Goal: Transaction & Acquisition: Purchase product/service

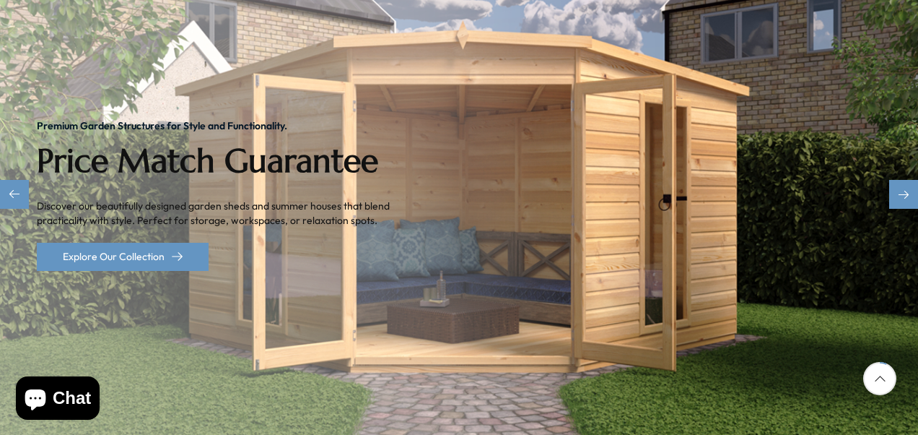
scroll to position [289, 0]
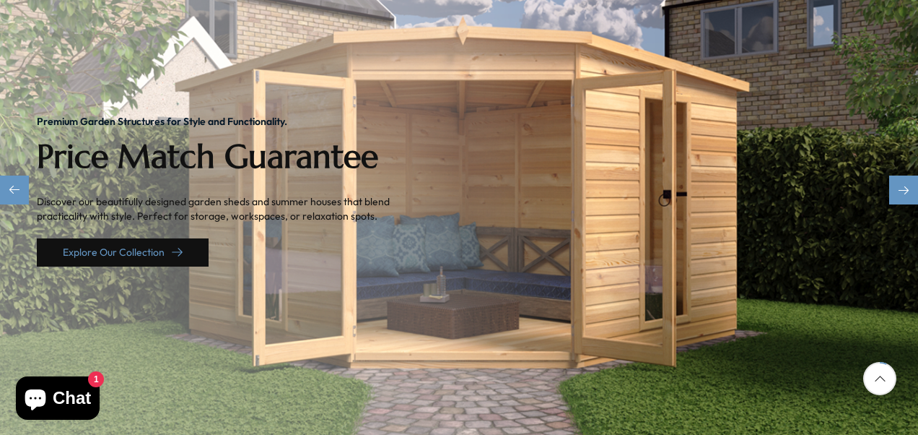
click at [136, 238] on link "Explore Our Collection" at bounding box center [123, 252] width 172 height 28
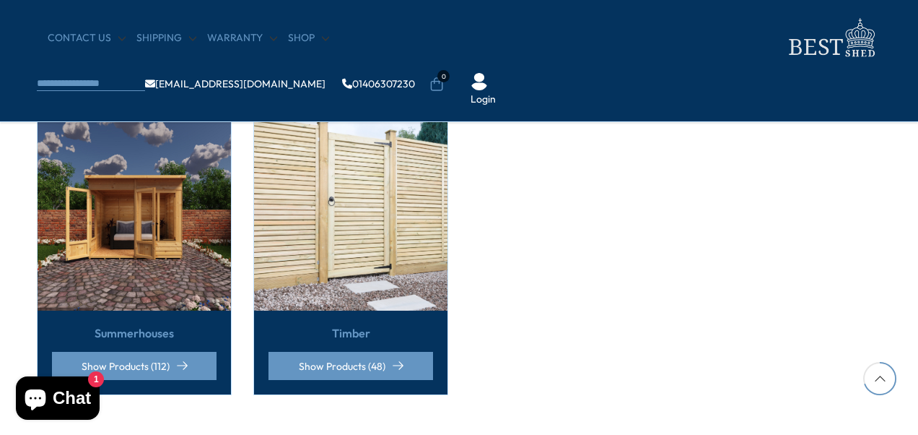
scroll to position [939, 0]
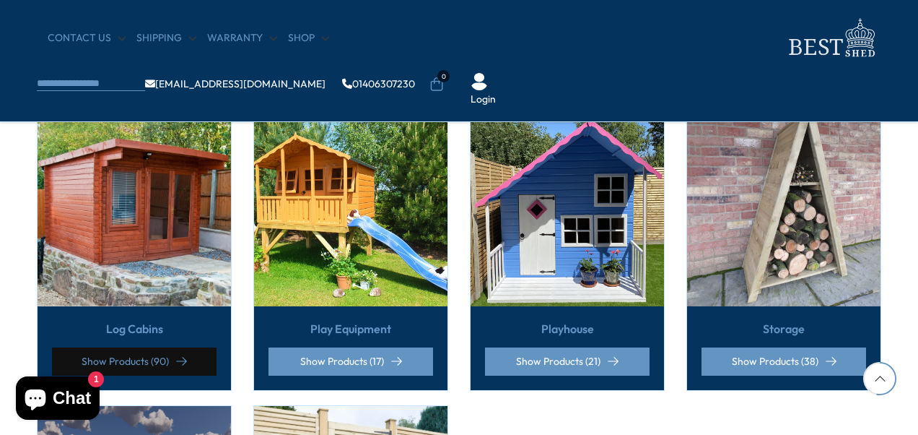
click at [127, 347] on link "Show Products (90)" at bounding box center [134, 361] width 165 height 28
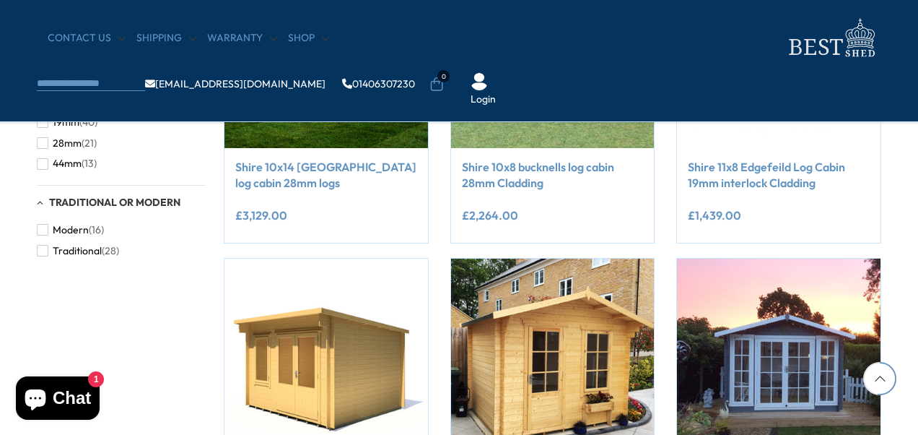
scroll to position [939, 0]
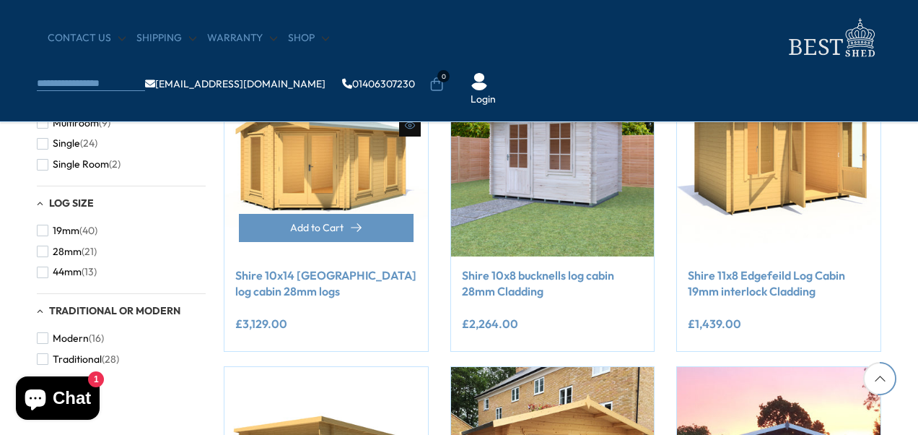
click at [287, 162] on img at bounding box center [327, 155] width 204 height 204
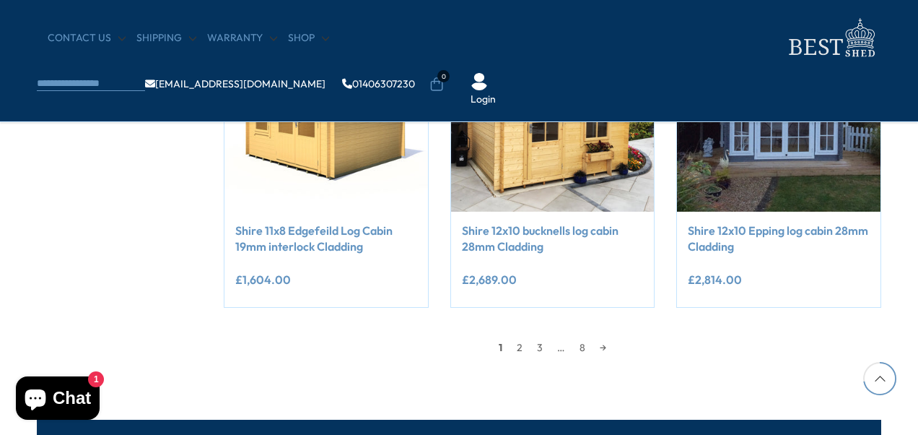
scroll to position [1300, 0]
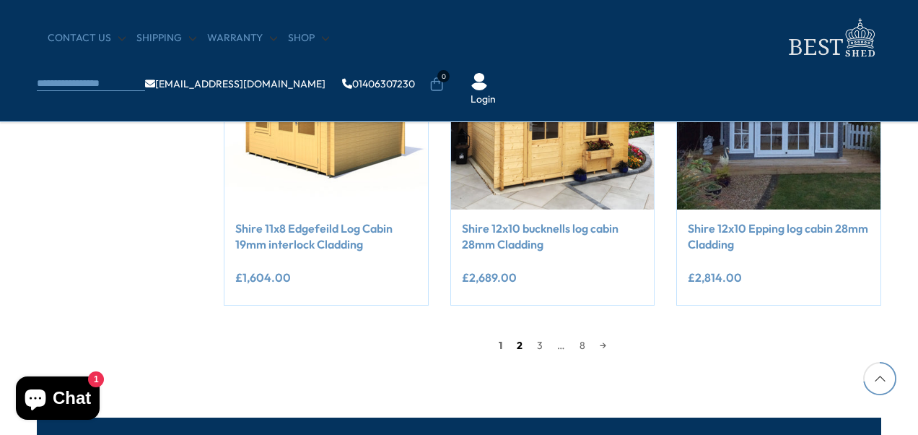
click at [517, 344] on link "2" at bounding box center [520, 345] width 20 height 22
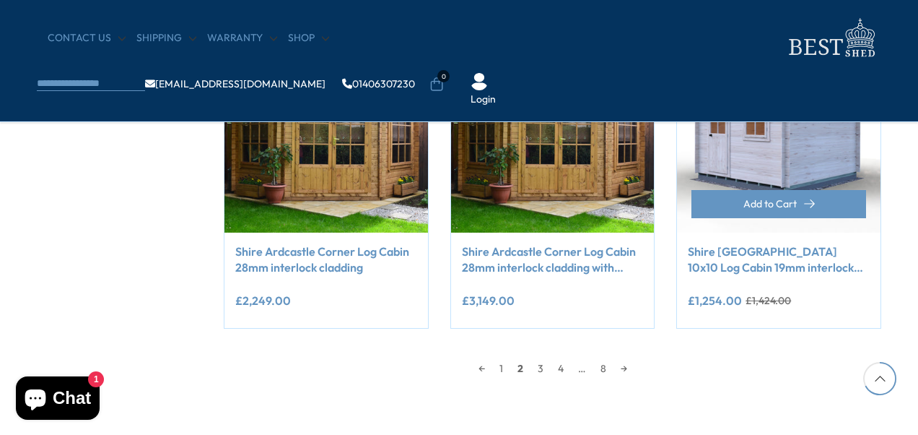
scroll to position [1357, 0]
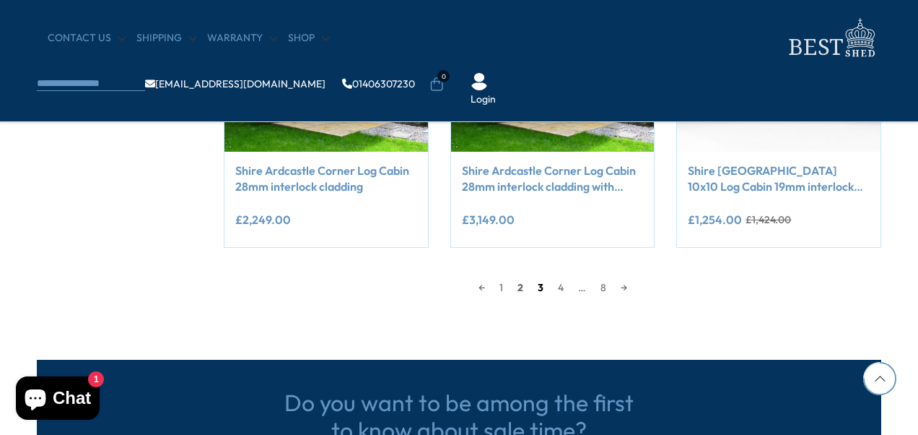
click at [539, 285] on link "3" at bounding box center [541, 288] width 20 height 22
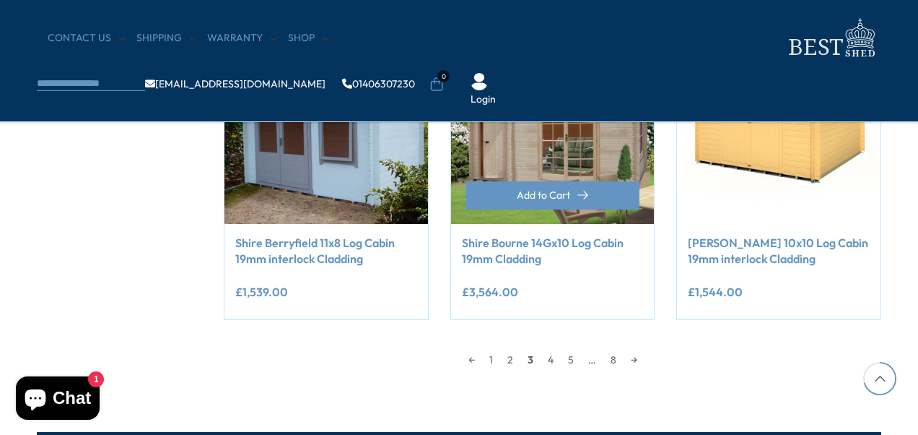
scroll to position [1213, 0]
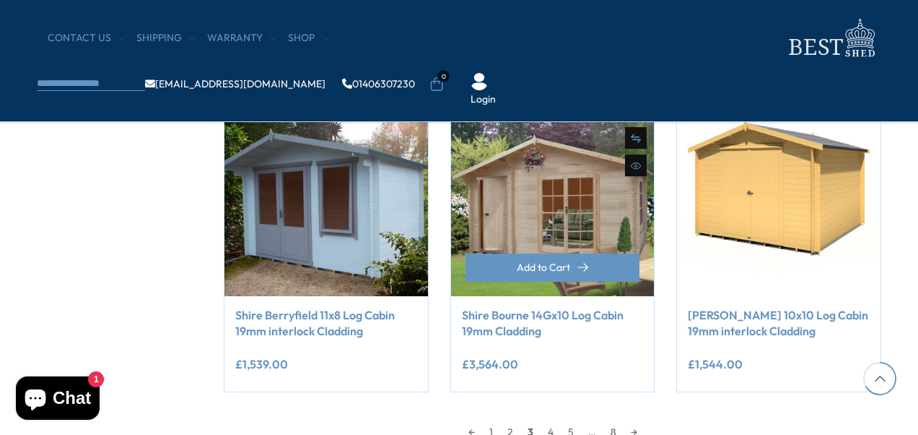
click at [554, 213] on img at bounding box center [553, 194] width 204 height 204
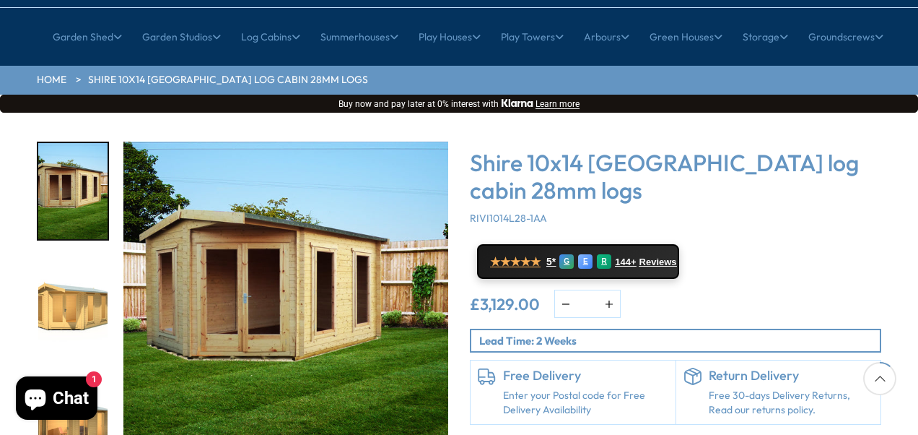
scroll to position [289, 0]
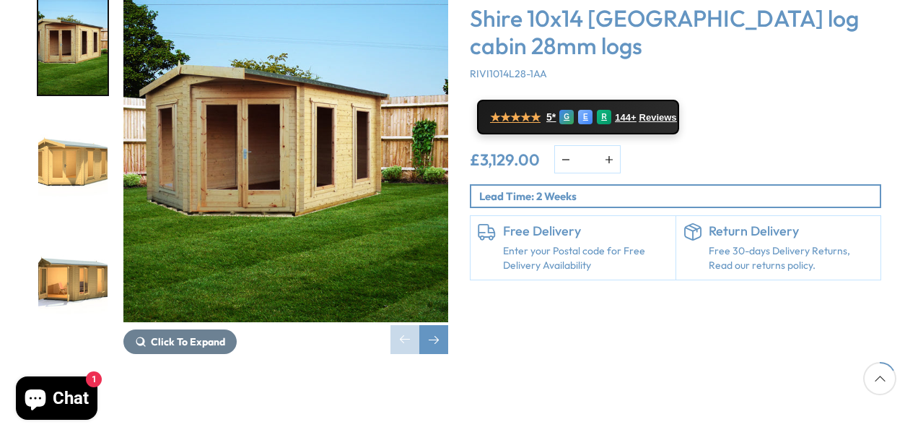
click at [280, 175] on img "1 / 14" at bounding box center [285, 159] width 325 height 325
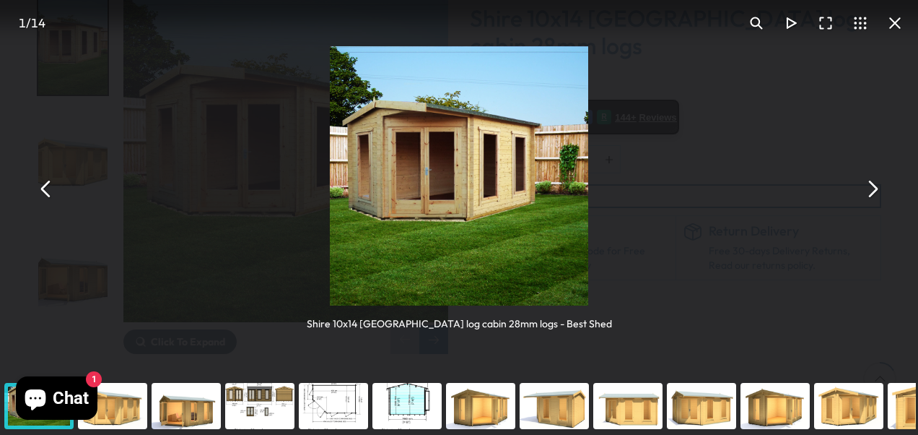
click at [873, 189] on button "You can close this modal content with the ESC key" at bounding box center [872, 188] width 35 height 35
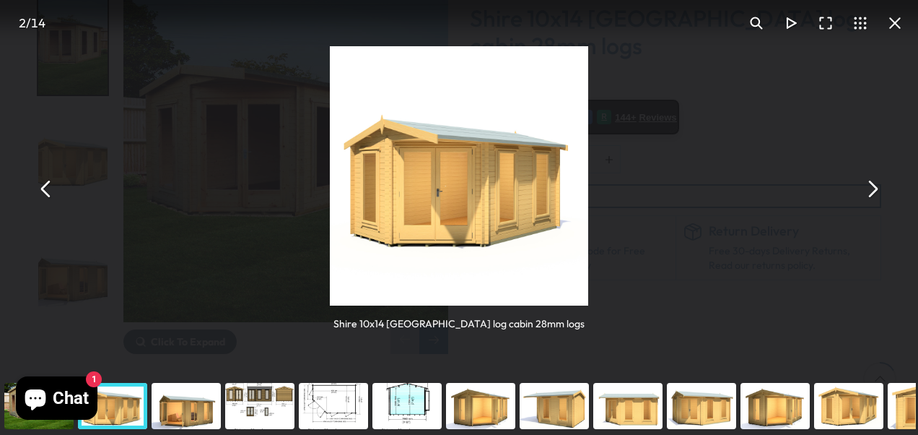
click at [872, 188] on button "You can close this modal content with the ESC key" at bounding box center [872, 188] width 35 height 35
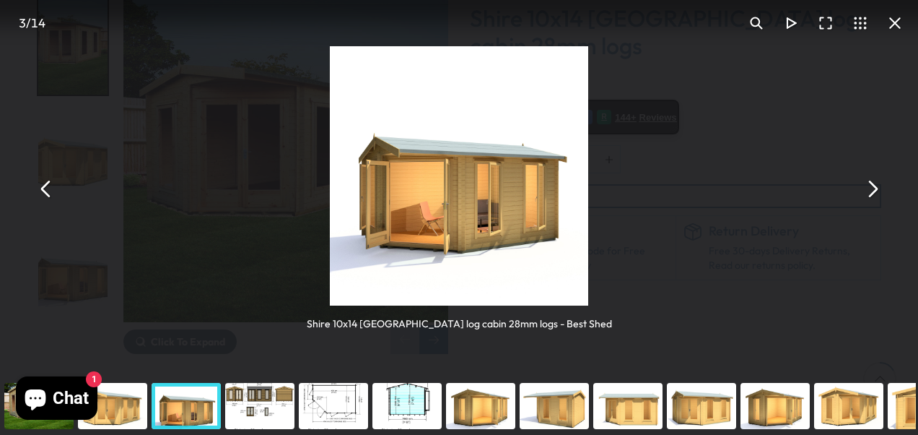
click at [872, 188] on button "You can close this modal content with the ESC key" at bounding box center [872, 188] width 35 height 35
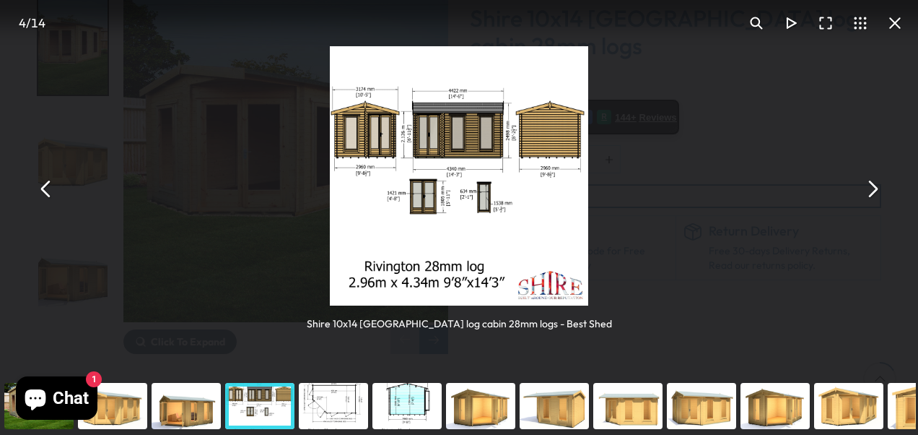
click at [872, 188] on button "You can close this modal content with the ESC key" at bounding box center [872, 188] width 35 height 35
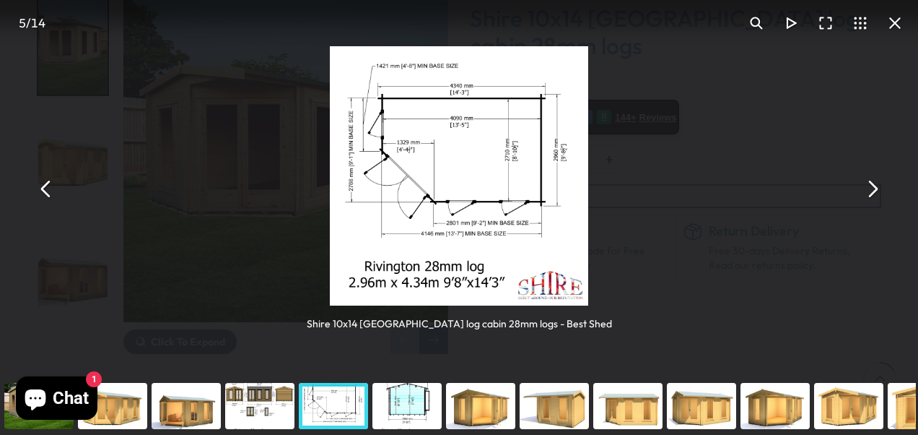
click at [872, 188] on button "You can close this modal content with the ESC key" at bounding box center [872, 188] width 35 height 35
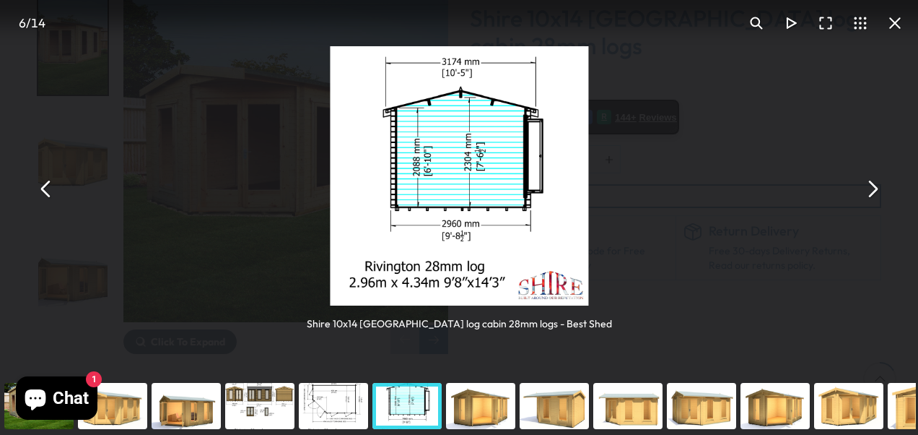
click at [872, 188] on button "You can close this modal content with the ESC key" at bounding box center [872, 188] width 35 height 35
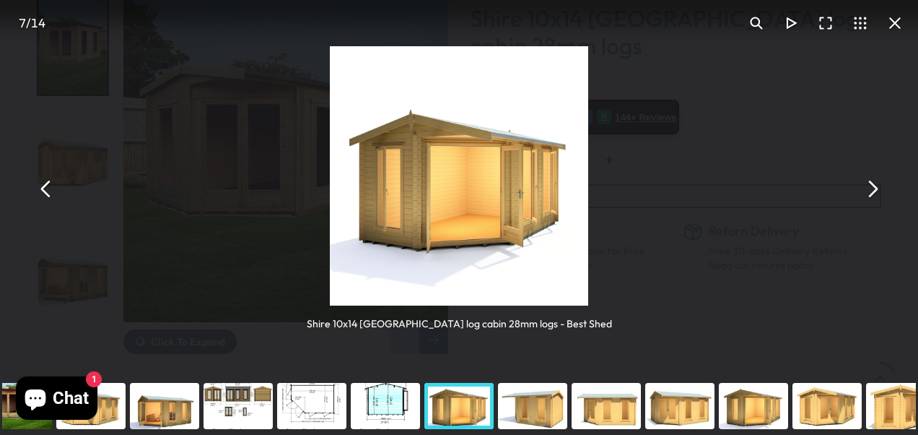
click at [892, 25] on button "You can close this modal content with the ESC key" at bounding box center [895, 23] width 35 height 35
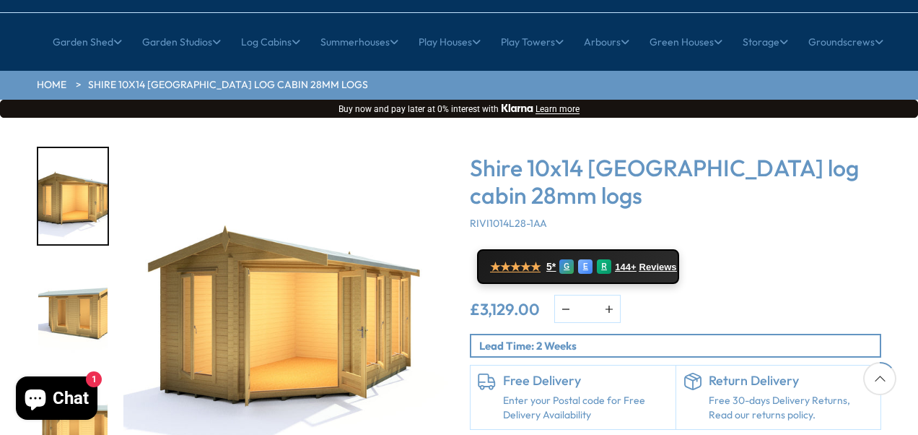
scroll to position [289, 0]
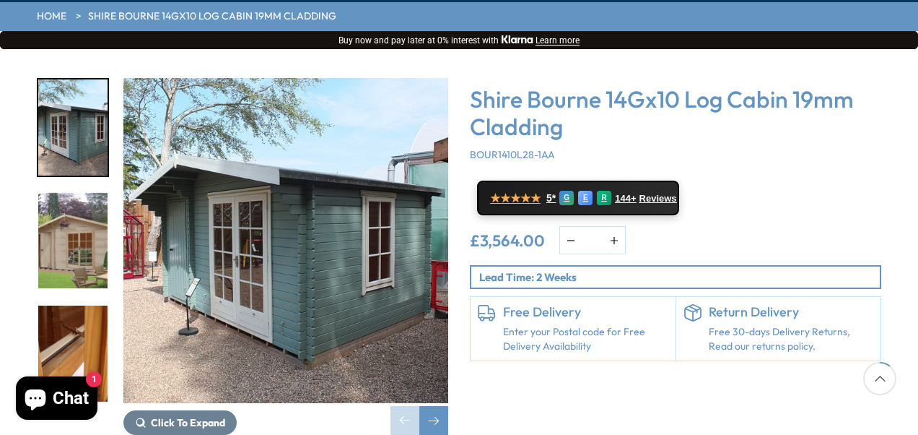
scroll to position [289, 0]
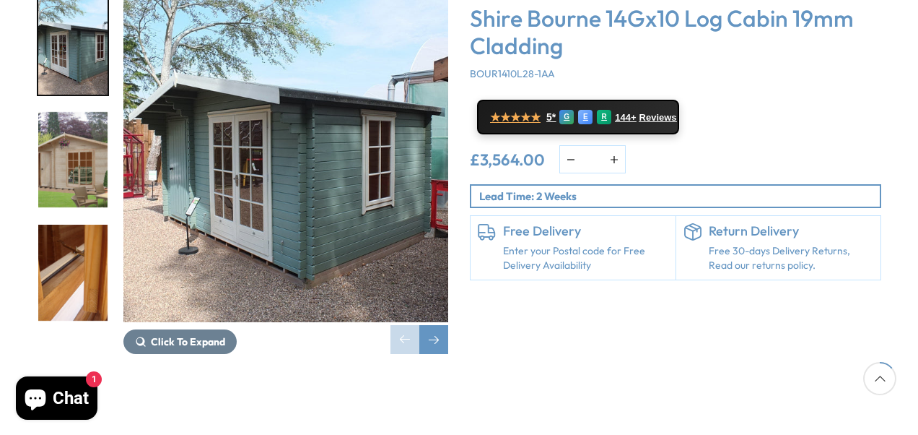
click at [409, 199] on img "1 / 9" at bounding box center [285, 159] width 325 height 325
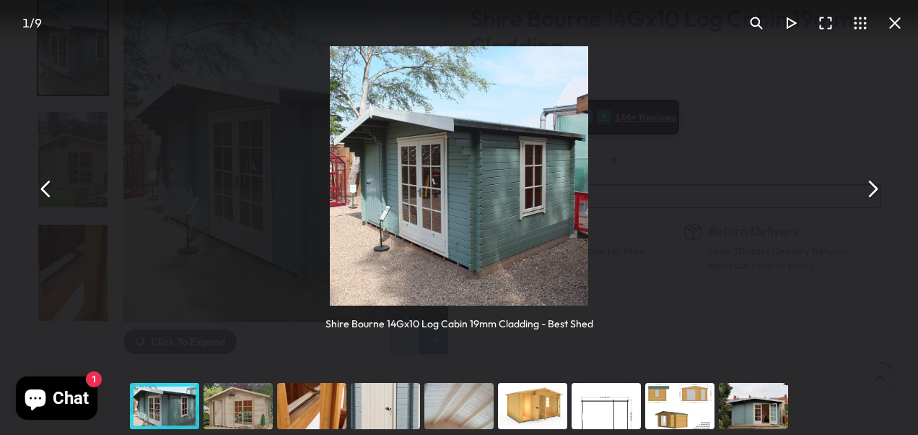
click at [870, 193] on button "You can close this modal content with the ESC key" at bounding box center [872, 188] width 35 height 35
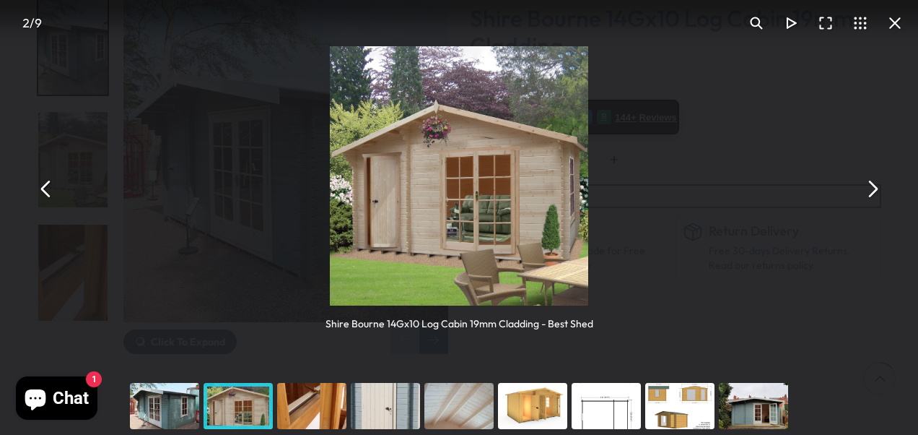
click at [870, 193] on button "You can close this modal content with the ESC key" at bounding box center [872, 188] width 35 height 35
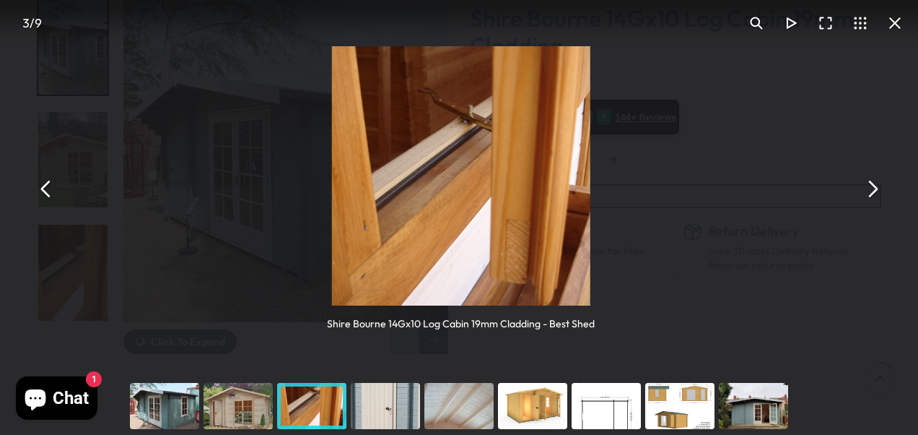
click at [870, 193] on button "You can close this modal content with the ESC key" at bounding box center [872, 188] width 35 height 35
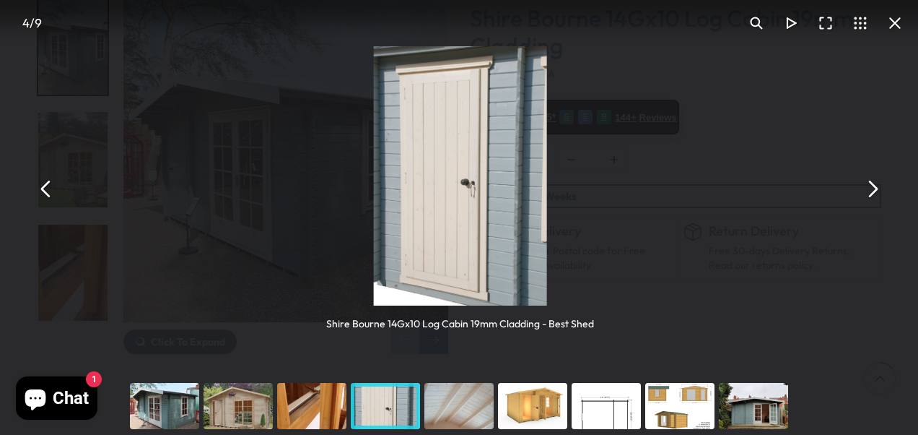
click at [870, 193] on button "You can close this modal content with the ESC key" at bounding box center [872, 188] width 35 height 35
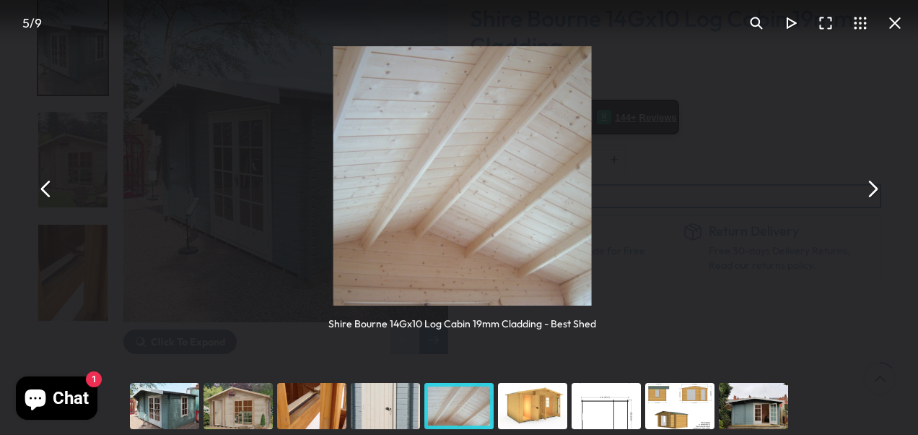
click at [870, 193] on button "You can close this modal content with the ESC key" at bounding box center [872, 188] width 35 height 35
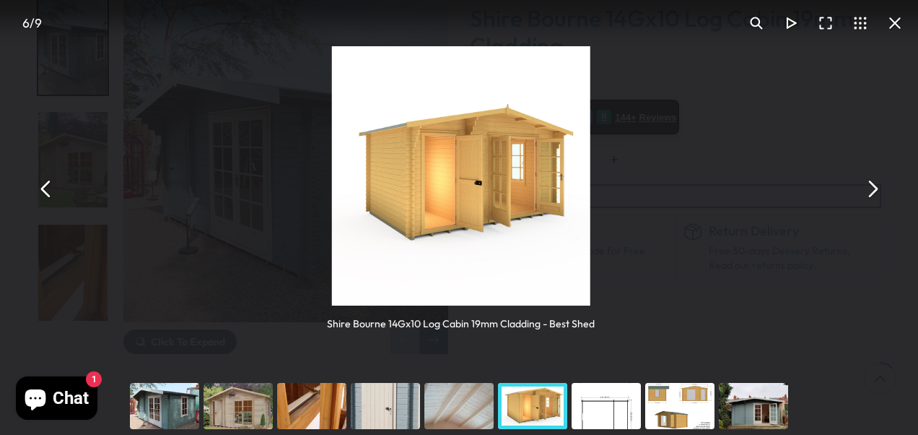
click at [870, 193] on button "You can close this modal content with the ESC key" at bounding box center [872, 188] width 35 height 35
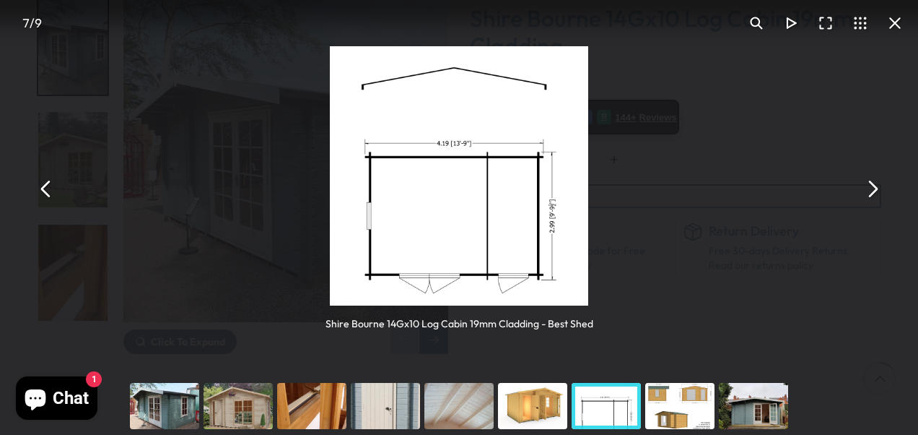
click at [870, 193] on button "You can close this modal content with the ESC key" at bounding box center [872, 188] width 35 height 35
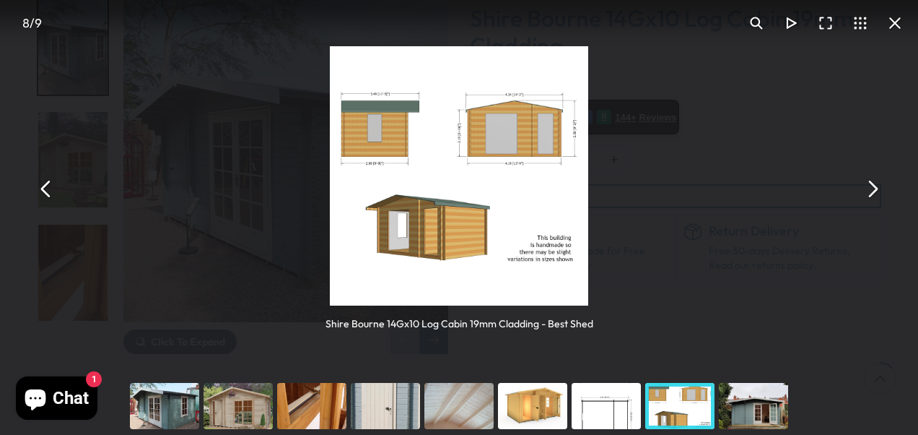
click at [870, 193] on button "You can close this modal content with the ESC key" at bounding box center [872, 188] width 35 height 35
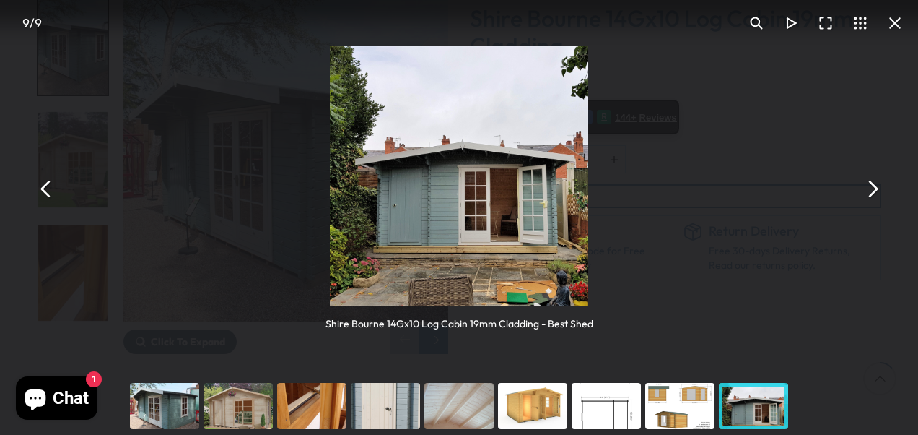
click at [870, 193] on button "You can close this modal content with the ESC key" at bounding box center [872, 188] width 35 height 35
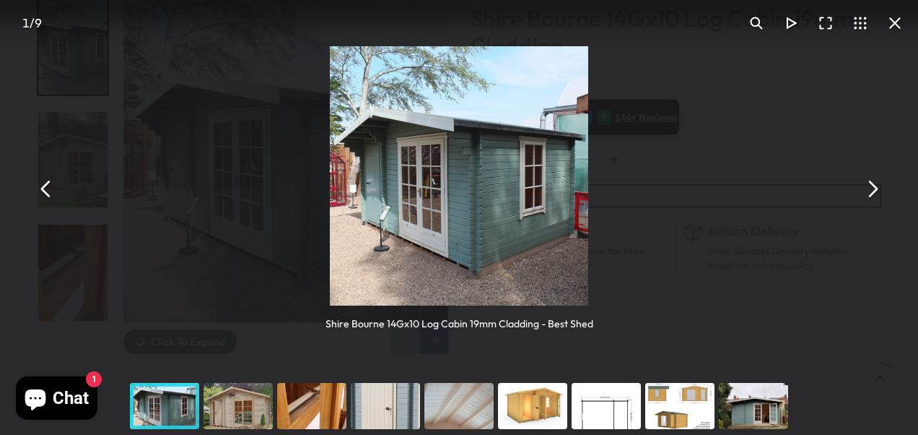
click at [870, 193] on button "You can close this modal content with the ESC key" at bounding box center [872, 188] width 35 height 35
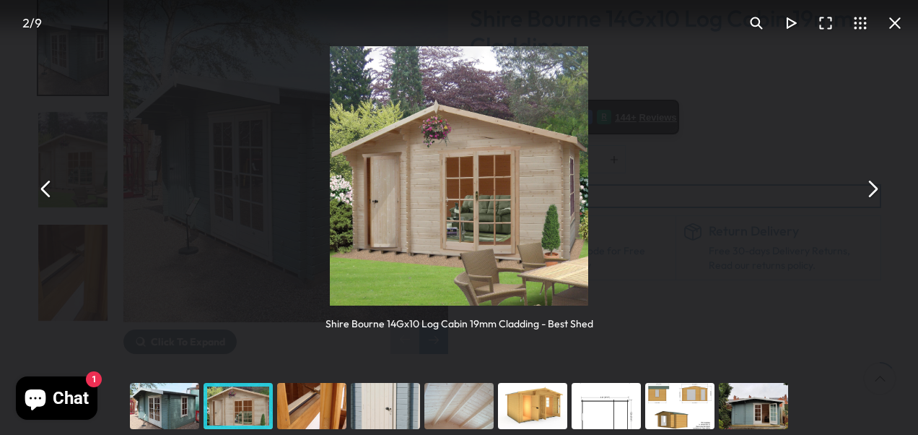
click at [870, 193] on button "You can close this modal content with the ESC key" at bounding box center [872, 188] width 35 height 35
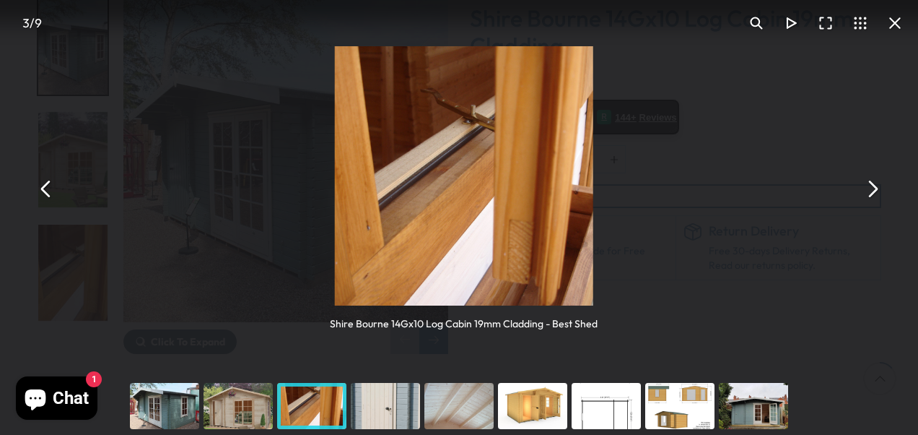
click at [870, 193] on button "You can close this modal content with the ESC key" at bounding box center [872, 188] width 35 height 35
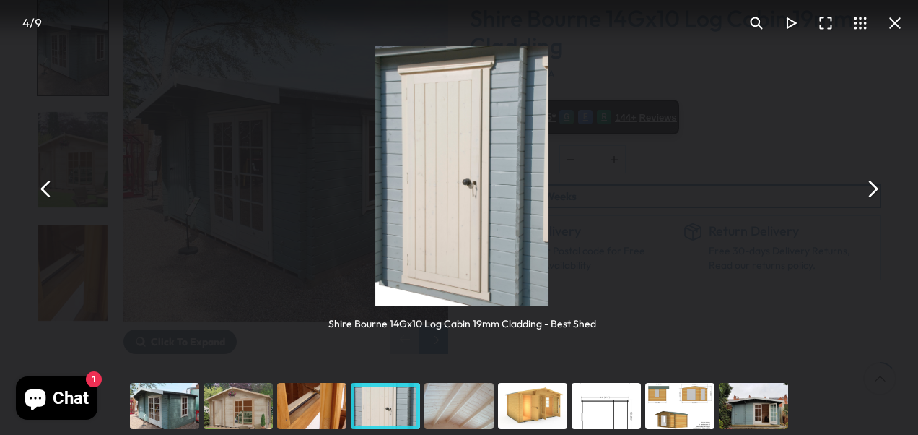
click at [870, 193] on button "You can close this modal content with the ESC key" at bounding box center [872, 188] width 35 height 35
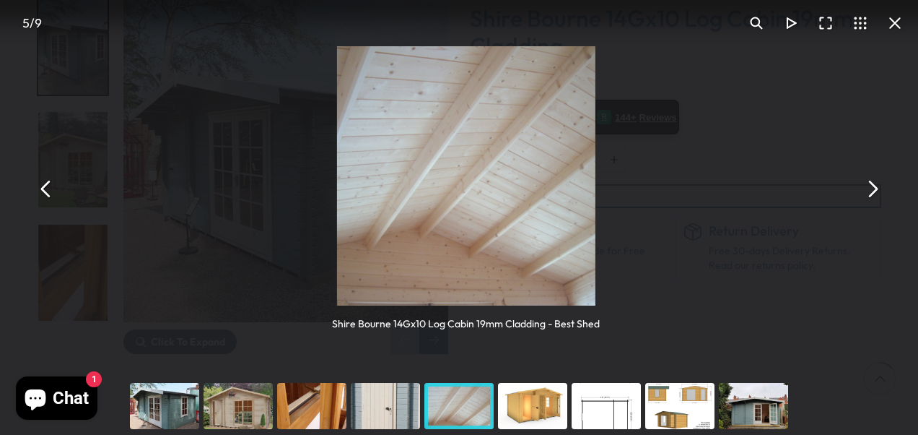
click at [870, 193] on button "You can close this modal content with the ESC key" at bounding box center [872, 188] width 35 height 35
